Goal: Check status: Check status

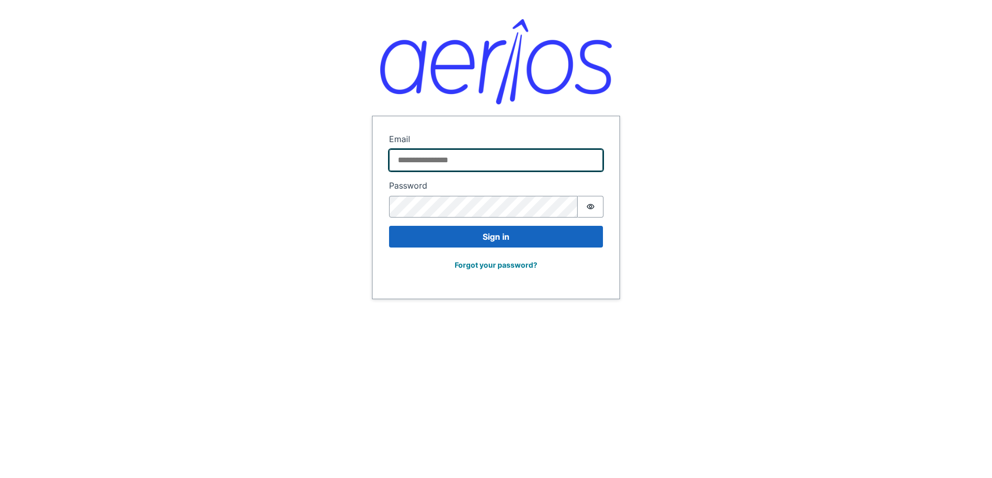
click at [472, 153] on input "Email" at bounding box center [496, 160] width 214 height 22
type input "**********"
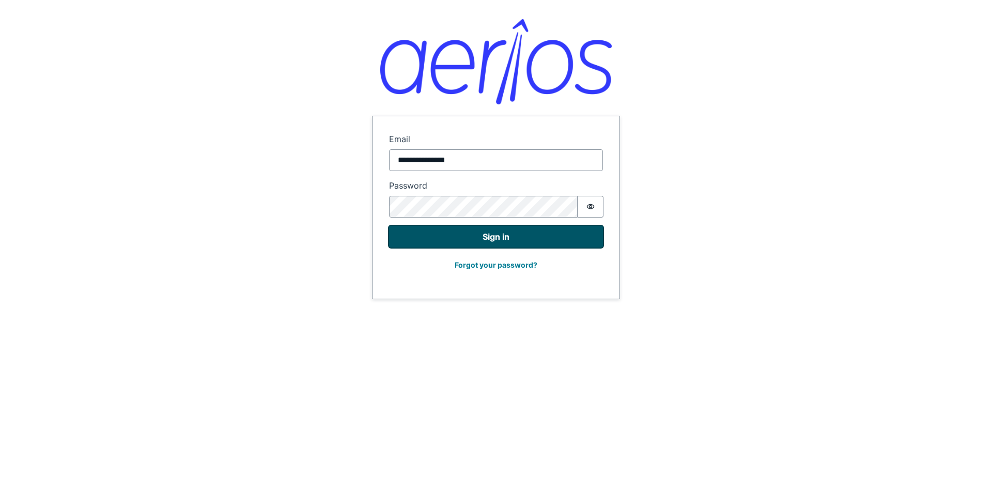
click at [498, 233] on button "Sign in" at bounding box center [496, 237] width 214 height 22
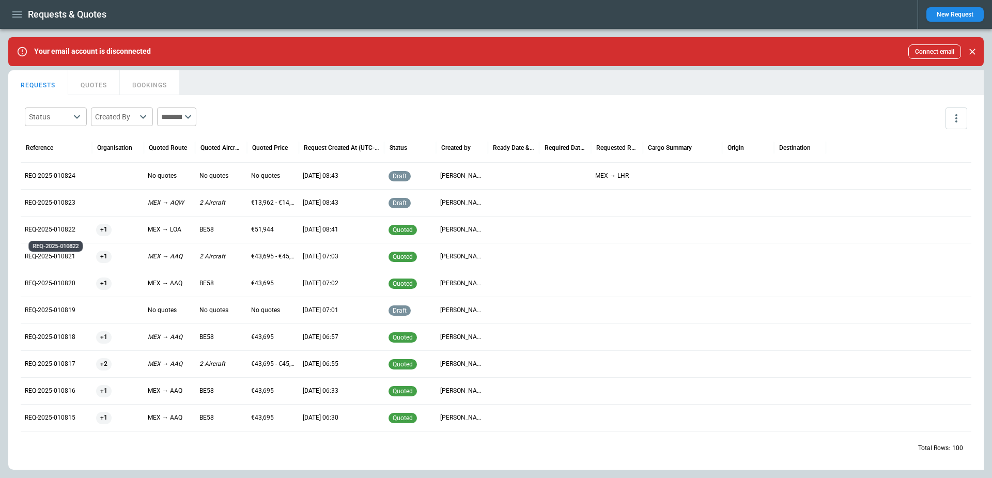
click at [57, 232] on p "REQ-2025-010822" at bounding box center [56, 229] width 63 height 9
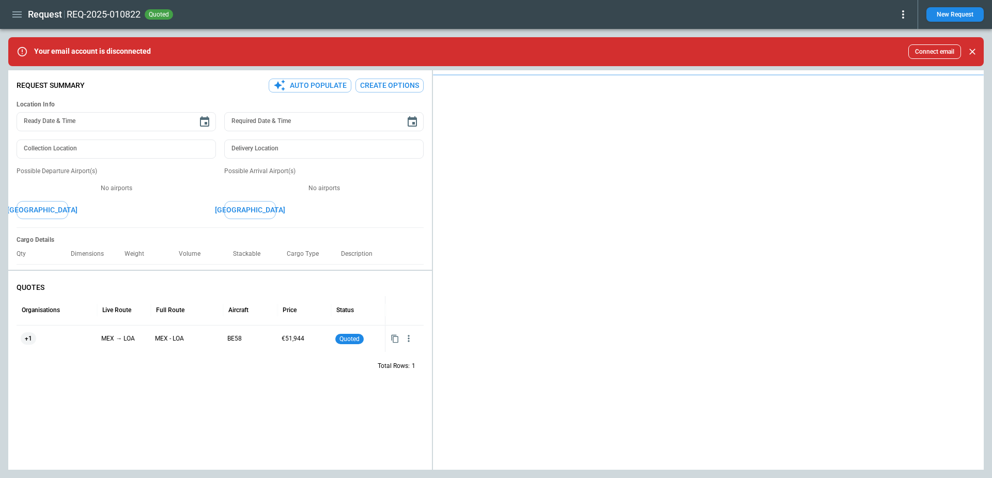
type textarea "*"
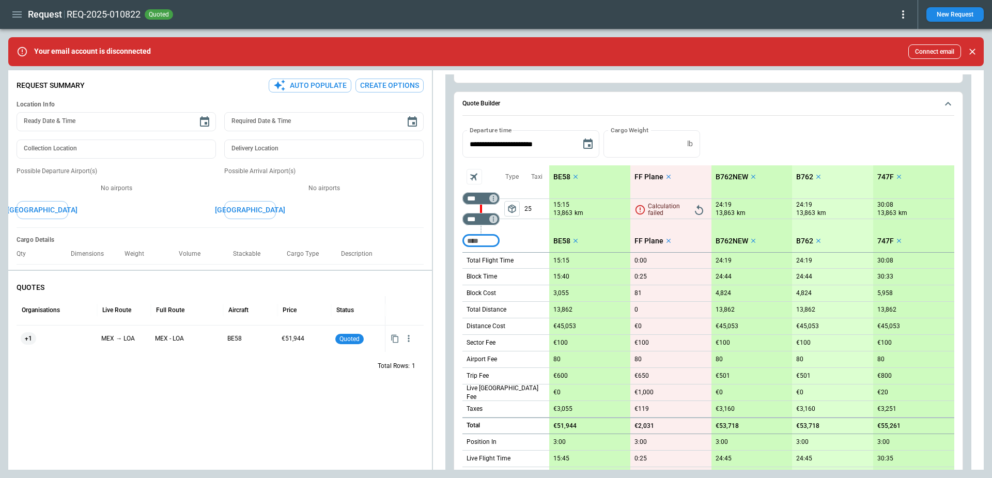
scroll to position [270, 0]
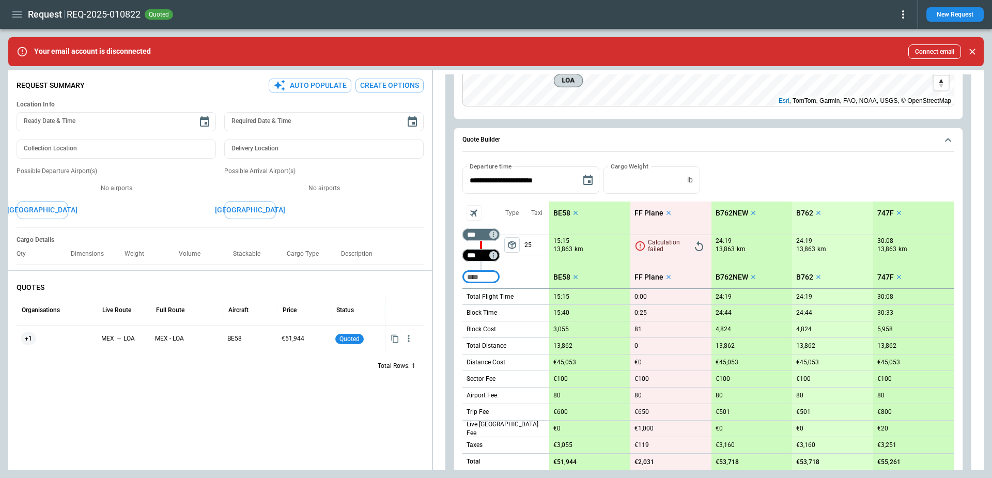
click at [481, 253] on input "***" at bounding box center [479, 255] width 29 height 10
type input "***"
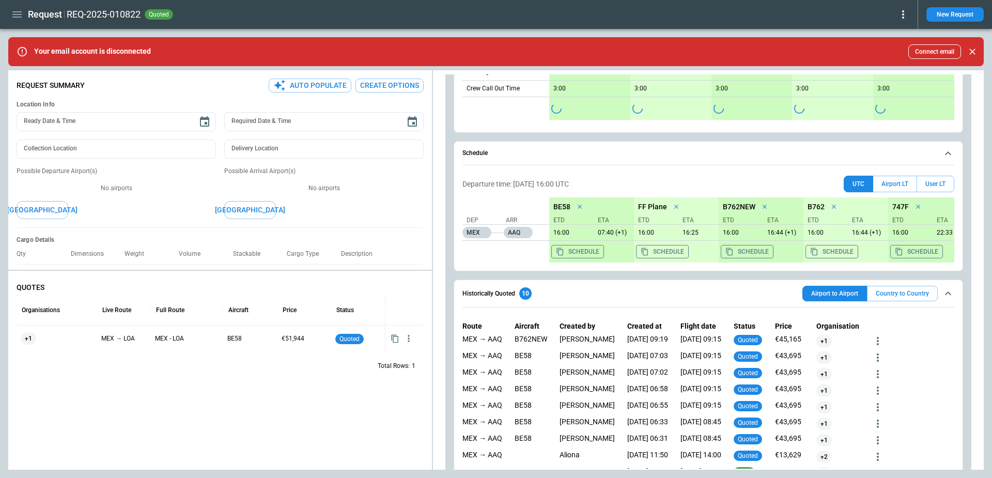
scroll to position [693, 0]
click at [877, 336] on icon "more" at bounding box center [878, 340] width 12 height 12
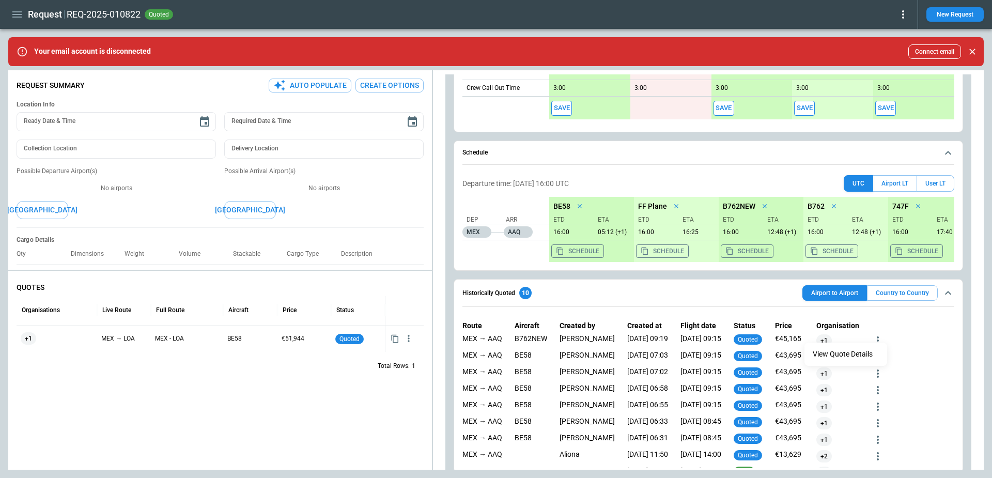
click at [851, 355] on button "View Quote Details" at bounding box center [843, 354] width 76 height 15
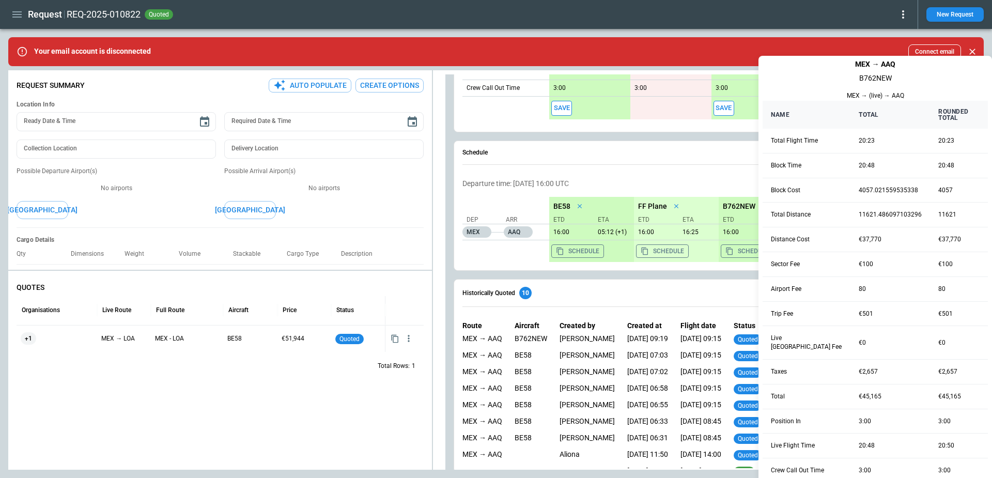
click at [717, 329] on div at bounding box center [496, 239] width 992 height 478
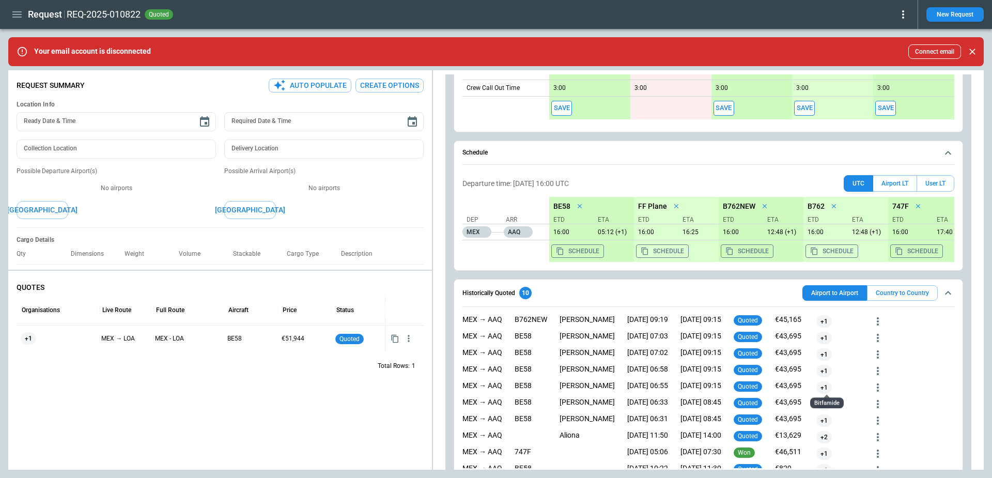
scroll to position [9, 0]
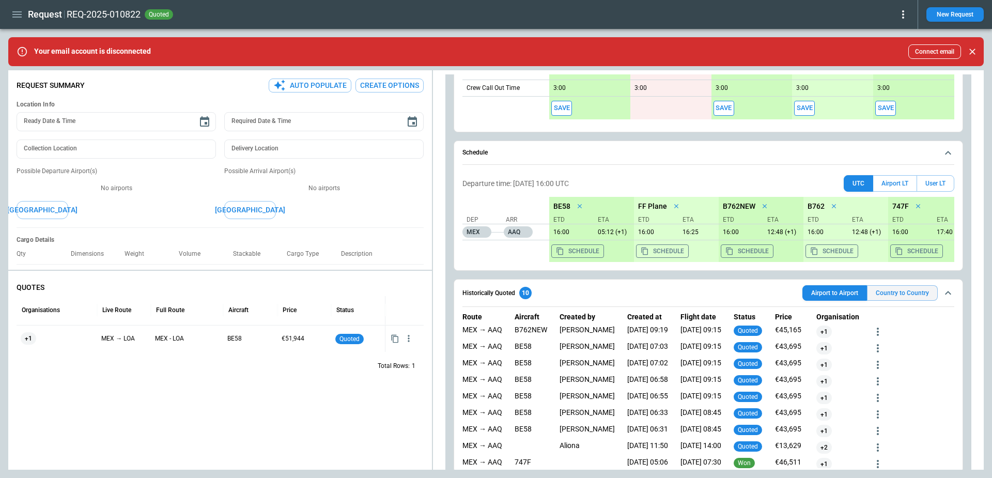
click at [910, 287] on div "Country to Country" at bounding box center [902, 293] width 71 height 16
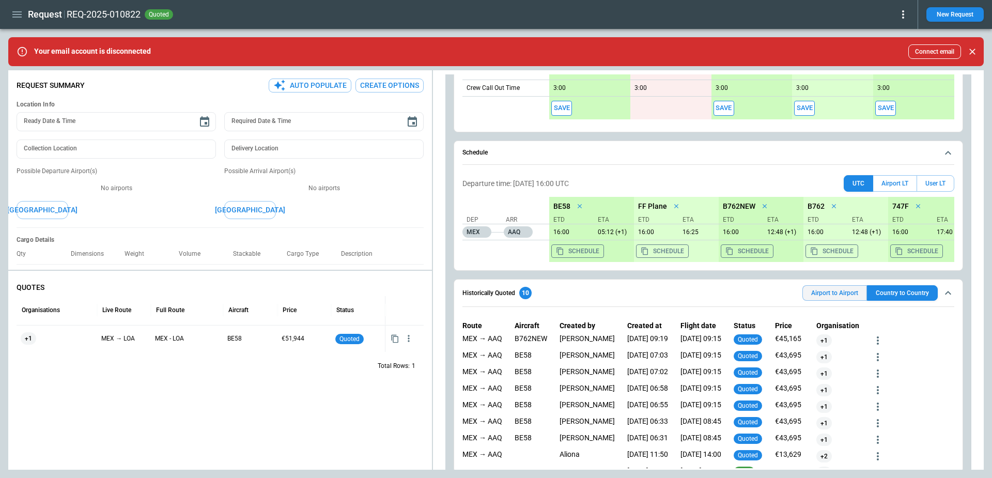
click at [849, 295] on div "Airport to Airport" at bounding box center [835, 293] width 65 height 16
click at [890, 288] on div "Country to Country" at bounding box center [902, 293] width 71 height 16
